Goal: Register for event/course

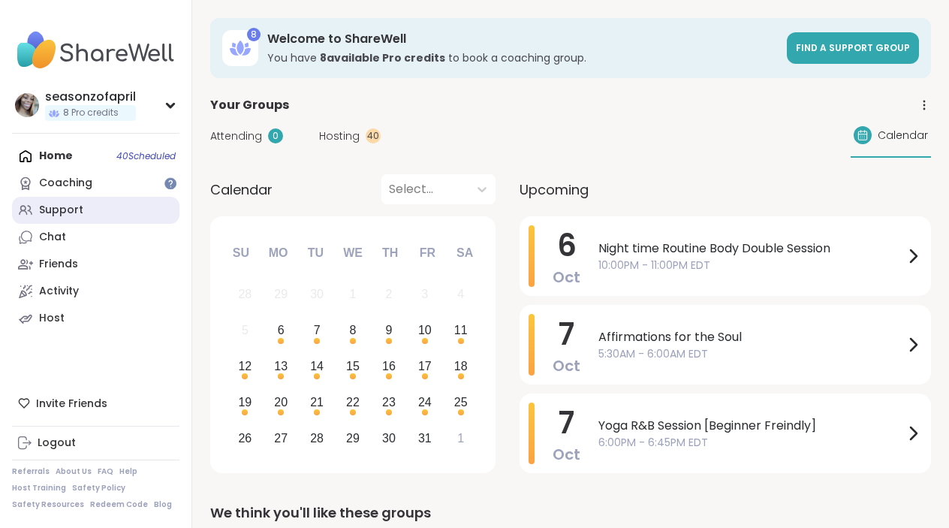
click at [100, 214] on link "Support" at bounding box center [95, 210] width 167 height 27
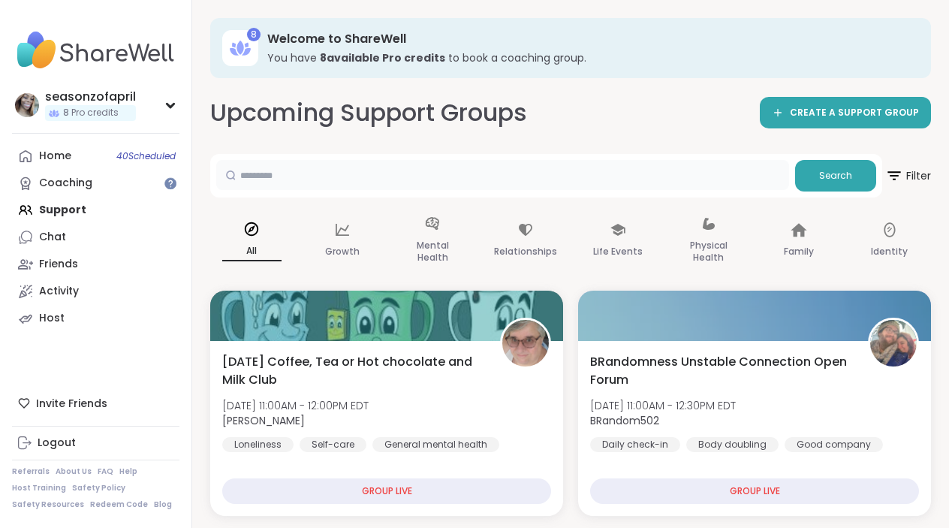
click at [553, 178] on input "text" at bounding box center [502, 175] width 573 height 30
type input "****"
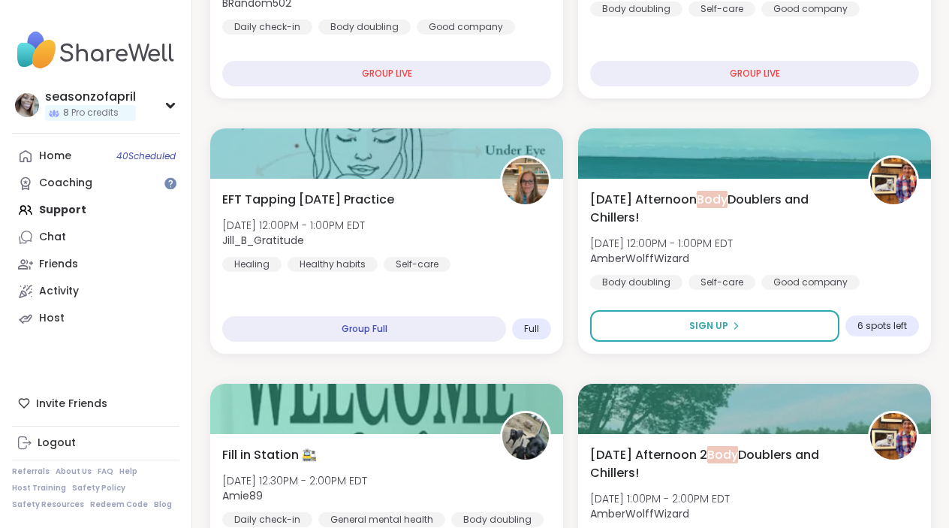
scroll to position [436, 0]
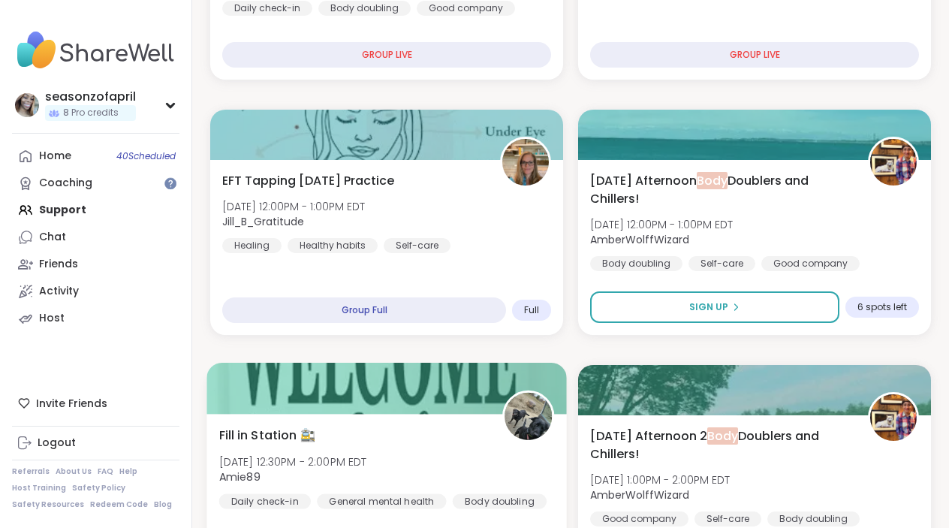
click at [458, 423] on div "Fill in Station 🚉 [DATE] 12:30PM - 2:00PM EDT Amie89 Daily check-in General men…" at bounding box center [386, 503] width 360 height 179
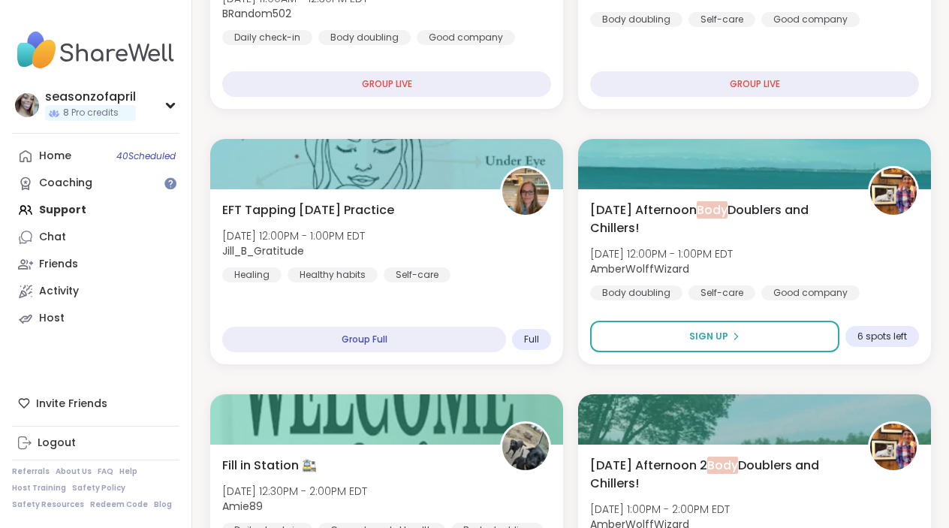
scroll to position [405, 0]
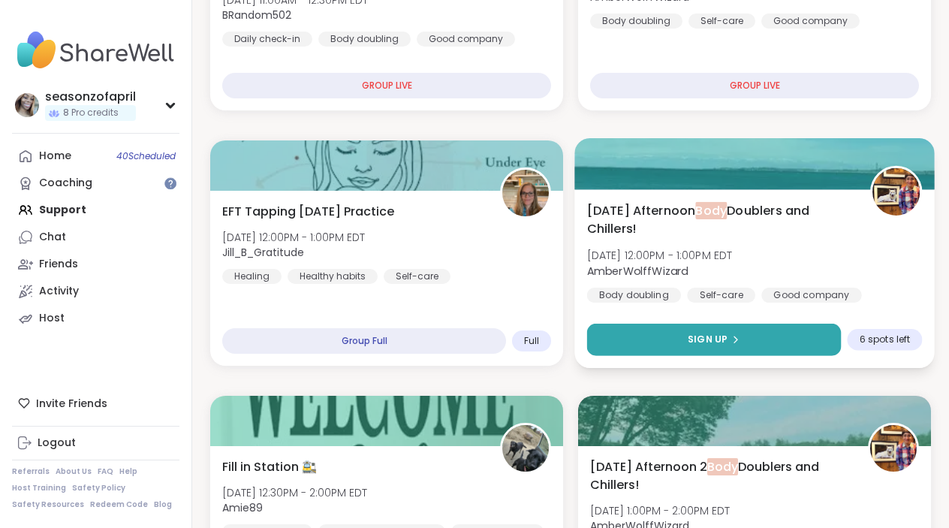
click at [701, 343] on span "Sign Up" at bounding box center [708, 340] width 40 height 14
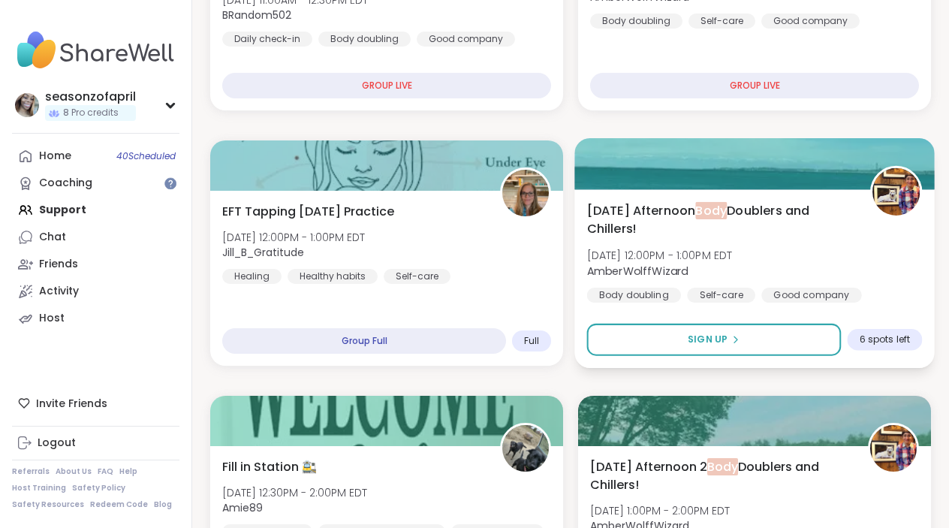
click at [684, 148] on div at bounding box center [754, 163] width 360 height 51
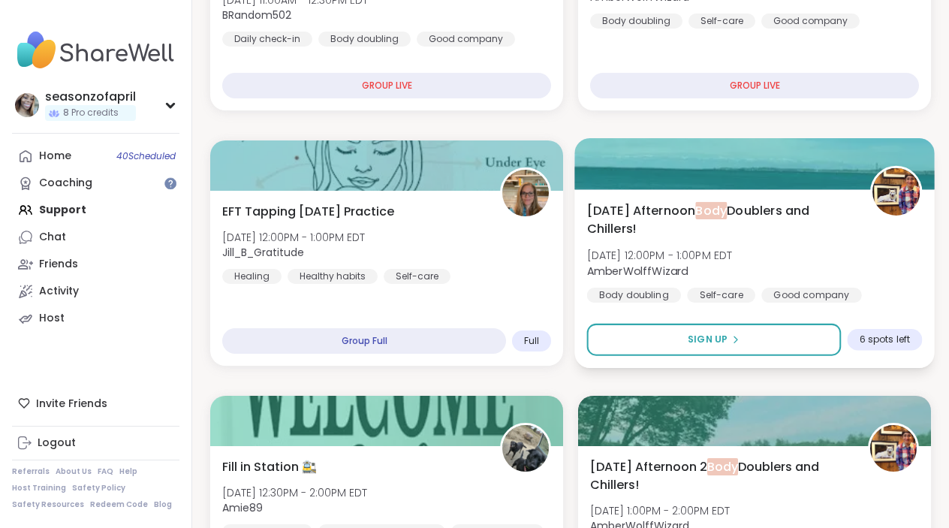
click at [631, 292] on div "Body doubling" at bounding box center [634, 295] width 94 height 15
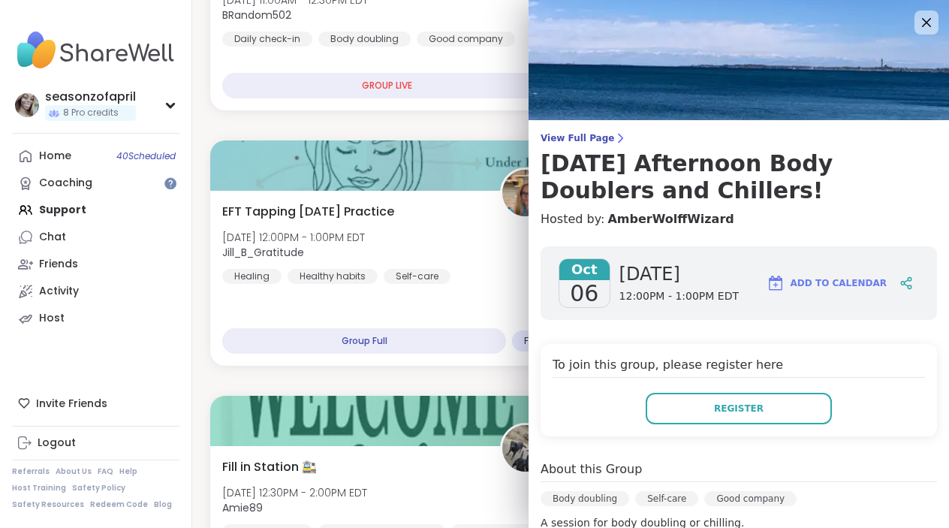
click at [575, 505] on div "Body doubling" at bounding box center [585, 498] width 89 height 15
click at [576, 504] on div "Body doubling" at bounding box center [585, 498] width 89 height 15
click at [577, 501] on div "Body doubling" at bounding box center [585, 498] width 89 height 15
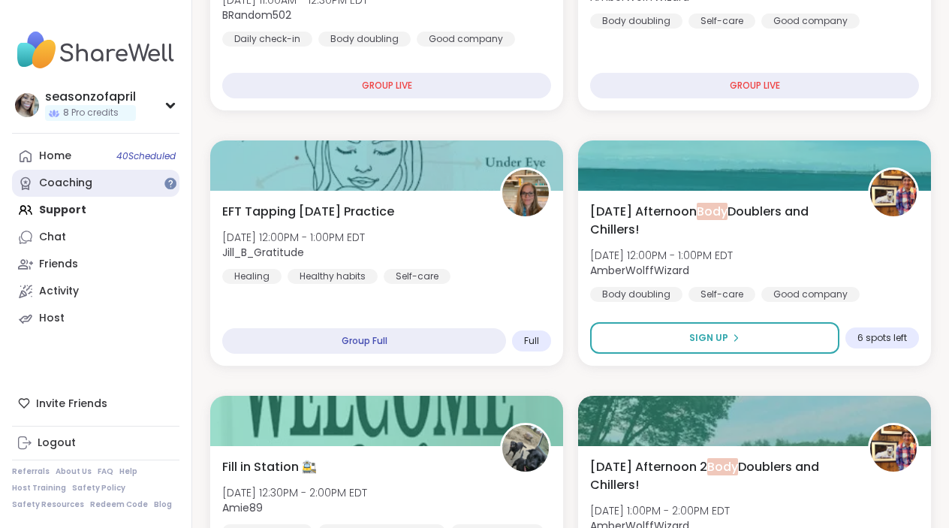
click at [137, 173] on link "Coaching" at bounding box center [95, 183] width 167 height 27
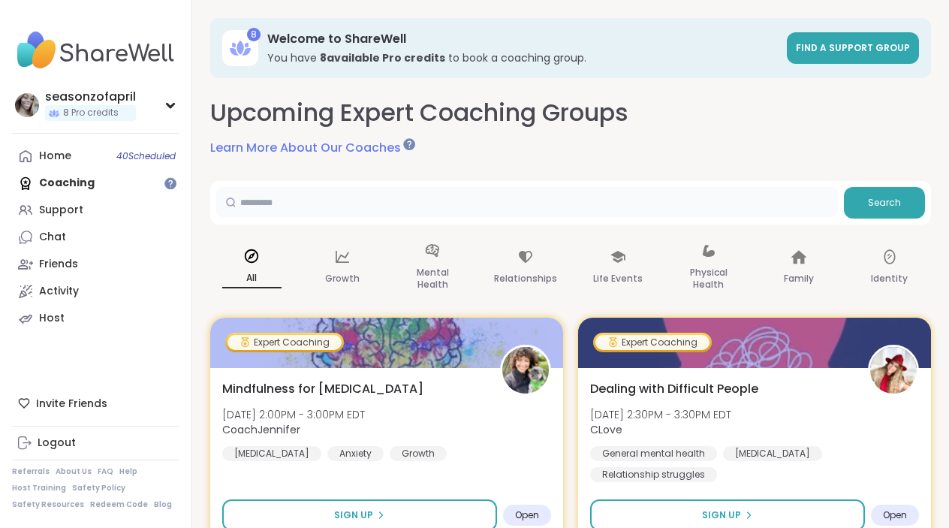
click at [514, 191] on input "text" at bounding box center [527, 202] width 622 height 30
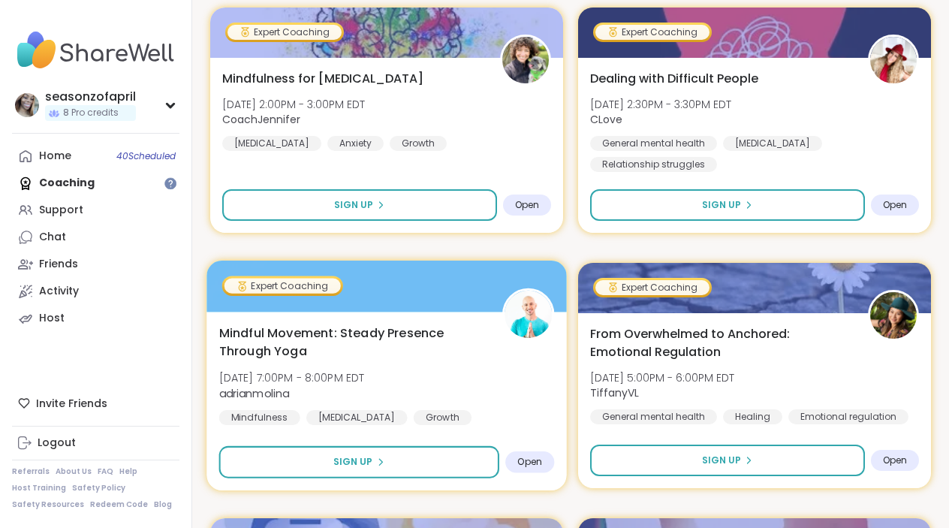
scroll to position [316, 0]
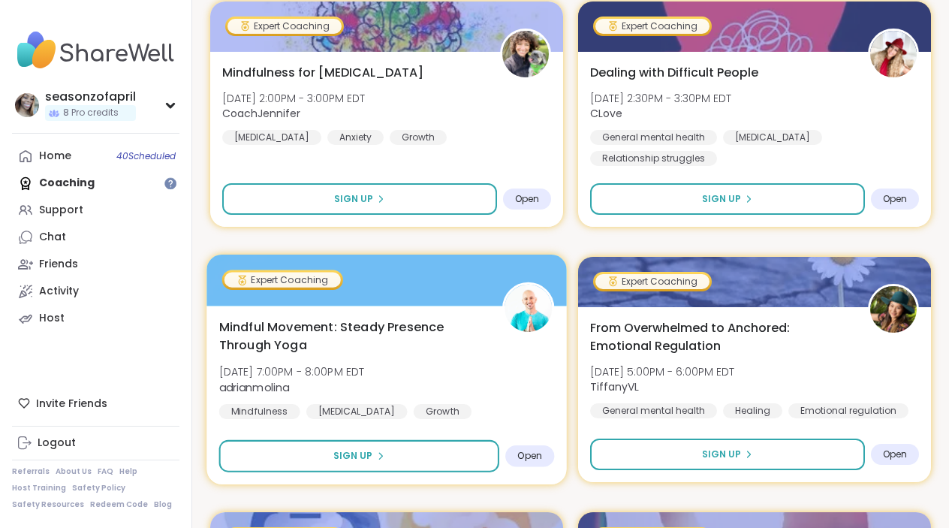
click at [536, 311] on img at bounding box center [528, 308] width 47 height 47
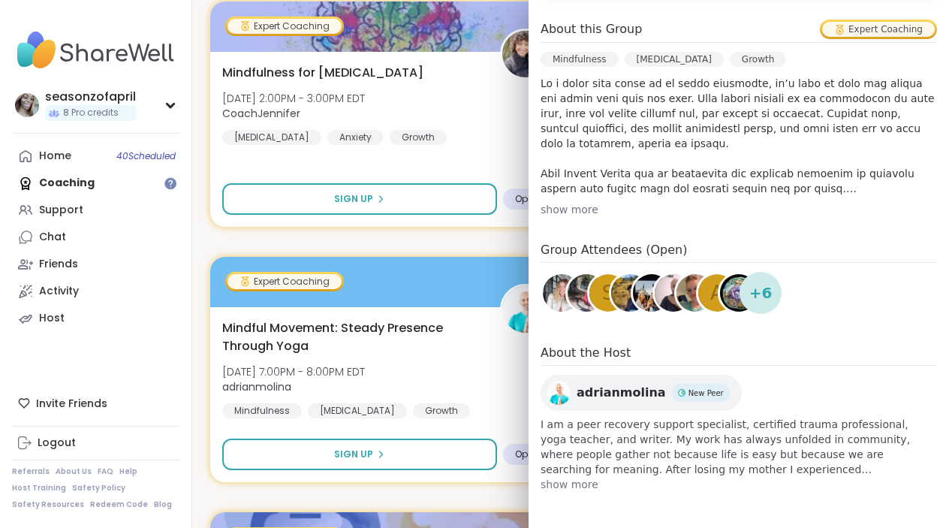
scroll to position [0, 0]
click at [588, 199] on div "About this Group Expert Coaching Mindfulness [MEDICAL_DATA] Growth show more" at bounding box center [739, 118] width 396 height 197
click at [575, 212] on div "show more" at bounding box center [739, 209] width 396 height 15
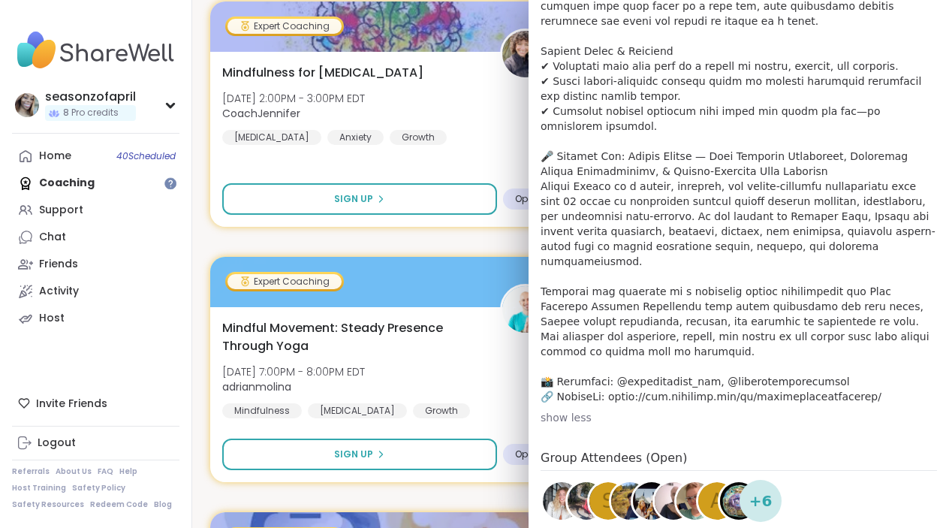
scroll to position [671, 0]
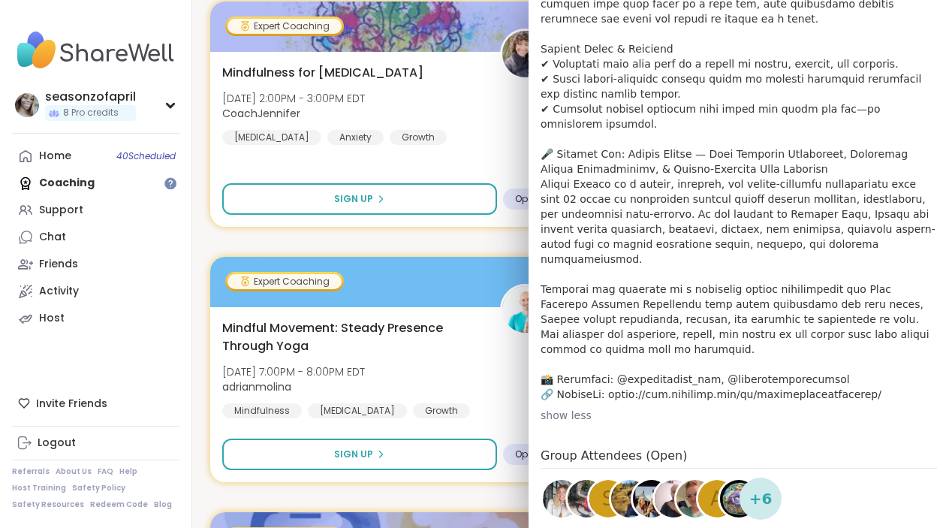
click at [683, 237] on p at bounding box center [739, 124] width 396 height 556
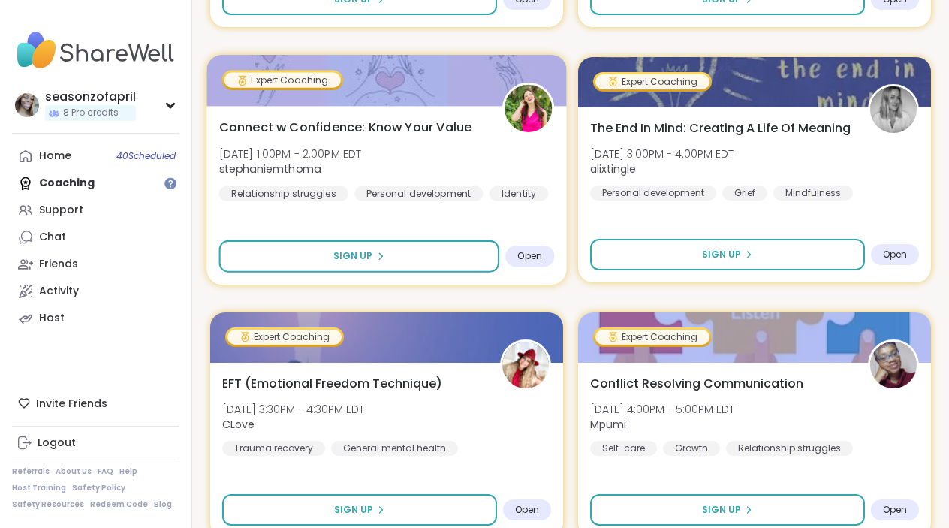
scroll to position [1047, 0]
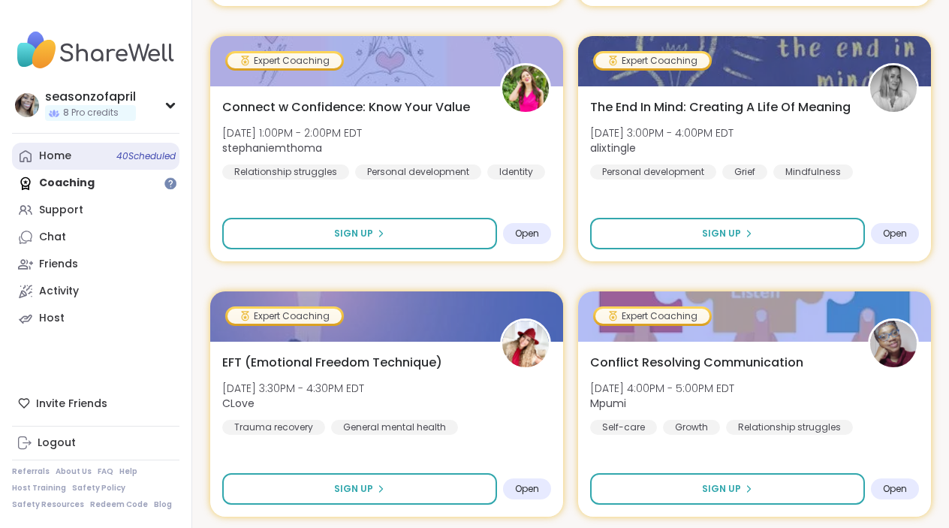
click at [116, 164] on link "Home 40 Scheduled" at bounding box center [95, 156] width 167 height 27
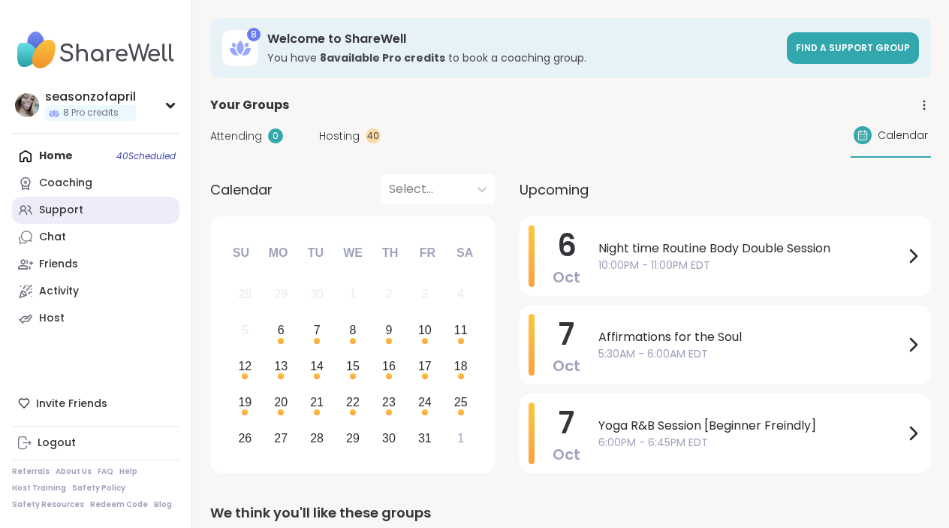
click at [132, 222] on link "Support" at bounding box center [95, 210] width 167 height 27
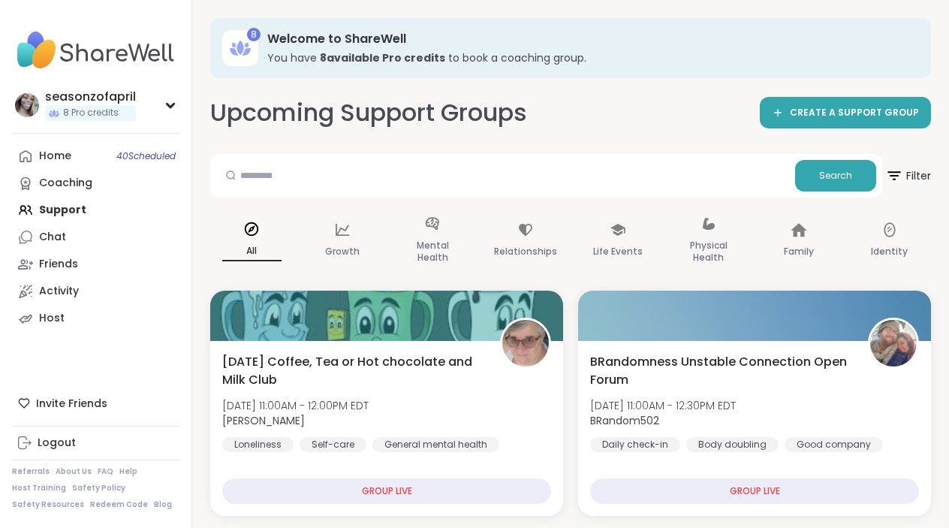
click at [535, 194] on div "Search" at bounding box center [546, 176] width 672 height 44
click at [546, 170] on input "text" at bounding box center [502, 175] width 573 height 30
type input "**********"
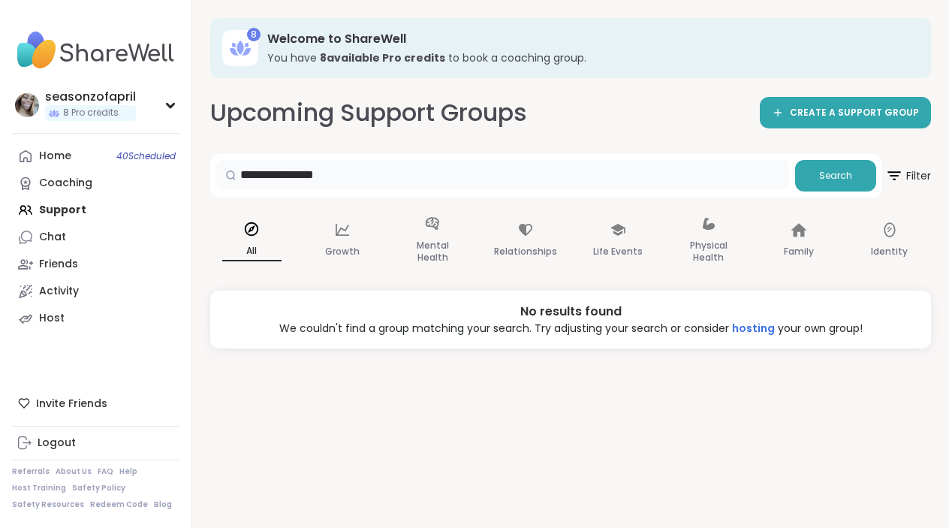
click at [344, 179] on input "**********" at bounding box center [502, 175] width 573 height 30
click at [345, 192] on div "Search" at bounding box center [546, 176] width 672 height 44
click at [349, 182] on input "text" at bounding box center [502, 175] width 573 height 30
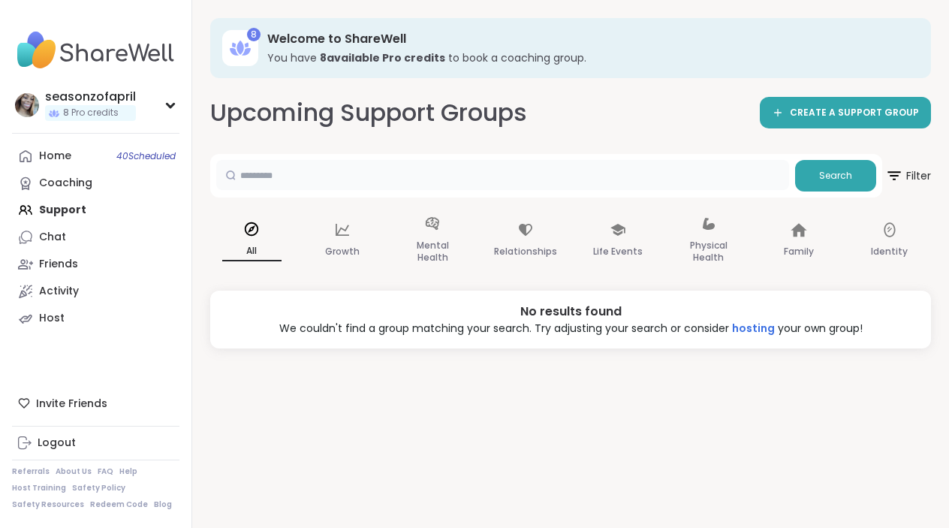
click at [351, 181] on input "text" at bounding box center [502, 175] width 573 height 30
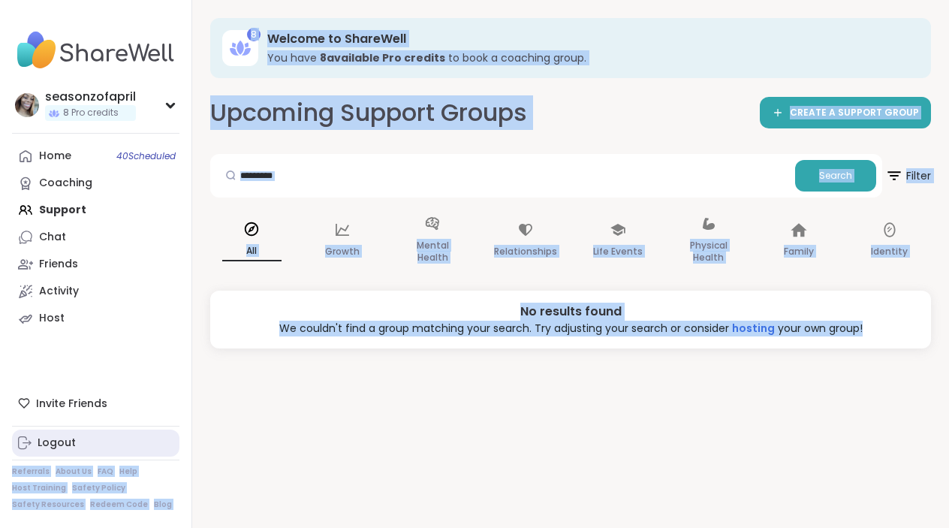
drag, startPoint x: 249, startPoint y: 488, endPoint x: 174, endPoint y: 443, distance: 87.6
click at [174, 443] on div "seasonzofapril 8 Pro credits Profile Membership Settings Help Home 40 Scheduled…" at bounding box center [474, 264] width 949 height 528
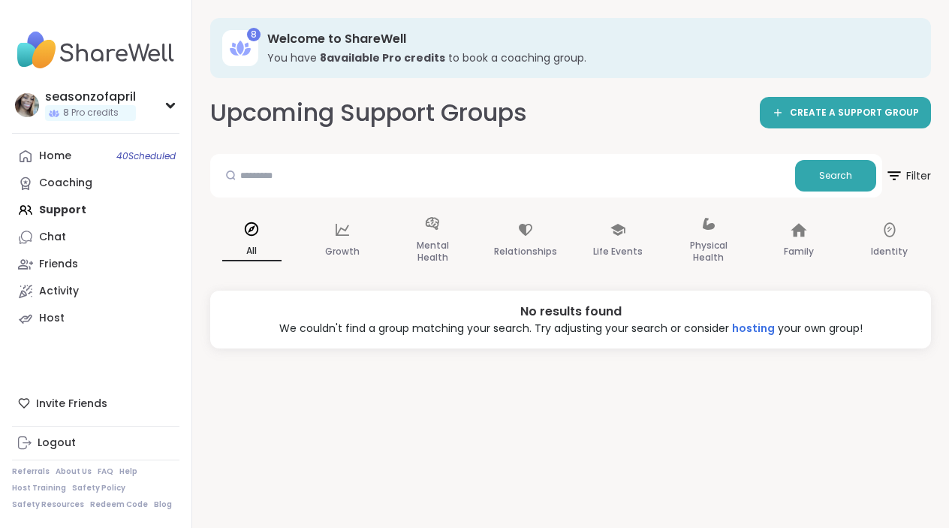
click at [612, 95] on div "8 Welcome to ShareWell You have 8 available Pro credit s to book a coaching gro…" at bounding box center [570, 264] width 757 height 528
